Goal: Task Accomplishment & Management: Use online tool/utility

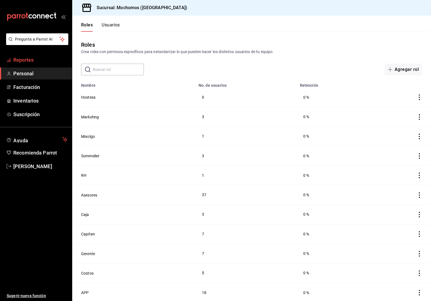
click at [30, 62] on span "Reportes" at bounding box center [40, 60] width 54 height 8
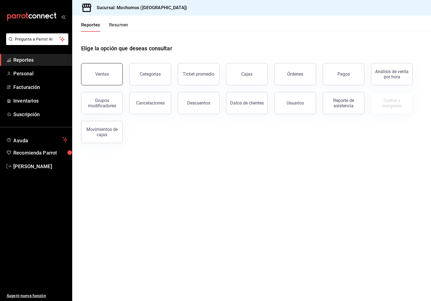
click at [111, 73] on button "Ventas" at bounding box center [102, 74] width 42 height 22
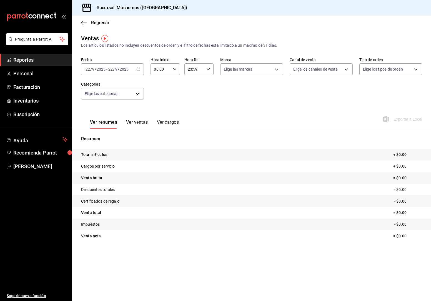
click at [138, 71] on div "2025-09-22 22 / 9 / 2025 - 2025-09-22 22 / 9 / 2025" at bounding box center [112, 69] width 63 height 12
click at [115, 135] on span "Rango de fechas" at bounding box center [107, 136] width 43 height 6
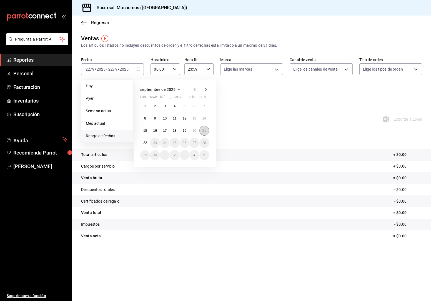
click at [207, 133] on button "21" at bounding box center [205, 131] width 10 height 10
click at [145, 141] on abbr "22" at bounding box center [145, 143] width 4 height 4
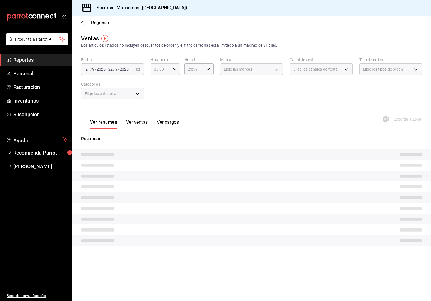
click at [175, 69] on icon "button" at bounding box center [175, 69] width 4 height 4
click at [158, 105] on span "05" at bounding box center [158, 105] width 6 height 4
type input "05:00"
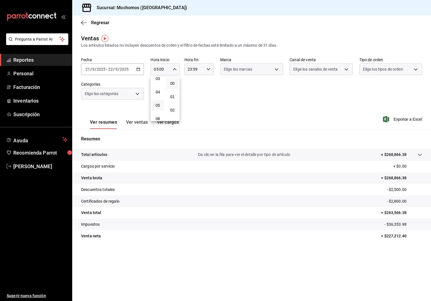
click at [209, 69] on div at bounding box center [215, 150] width 431 height 301
click at [209, 69] on icon "button" at bounding box center [209, 69] width 4 height 4
click at [190, 89] on button "05" at bounding box center [192, 85] width 13 height 11
click at [209, 86] on button "00" at bounding box center [206, 83] width 13 height 11
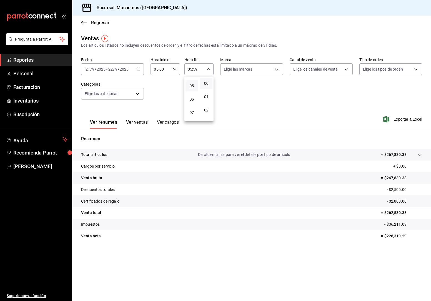
type input "05:00"
click at [268, 103] on div at bounding box center [215, 150] width 431 height 301
click at [407, 121] on span "Exportar a Excel" at bounding box center [403, 119] width 38 height 7
